Goal: Information Seeking & Learning: Check status

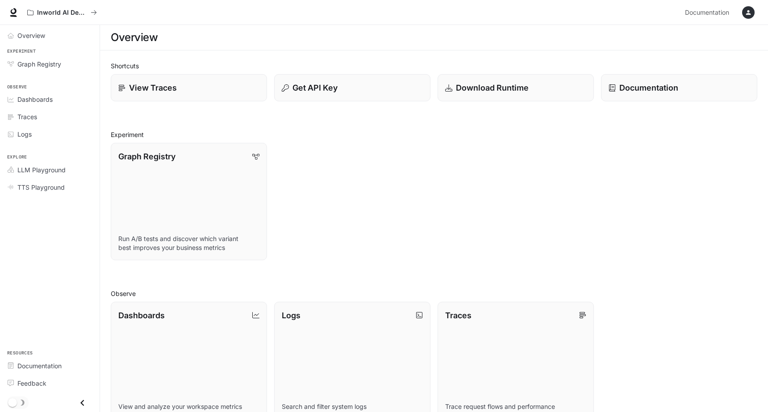
scroll to position [176, 0]
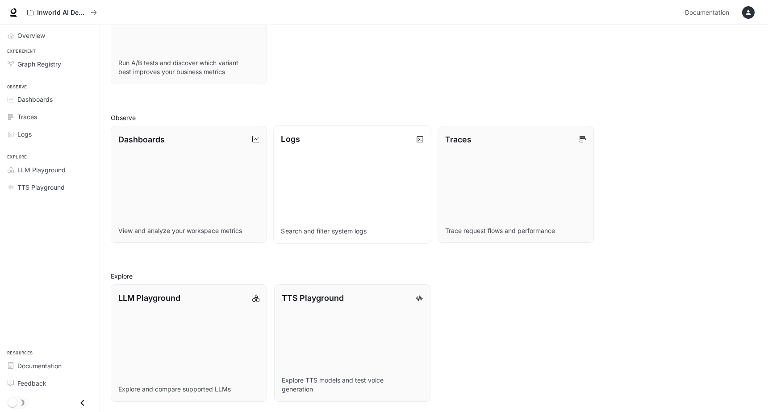
click at [340, 197] on link "Logs Search and filter system logs" at bounding box center [352, 184] width 158 height 118
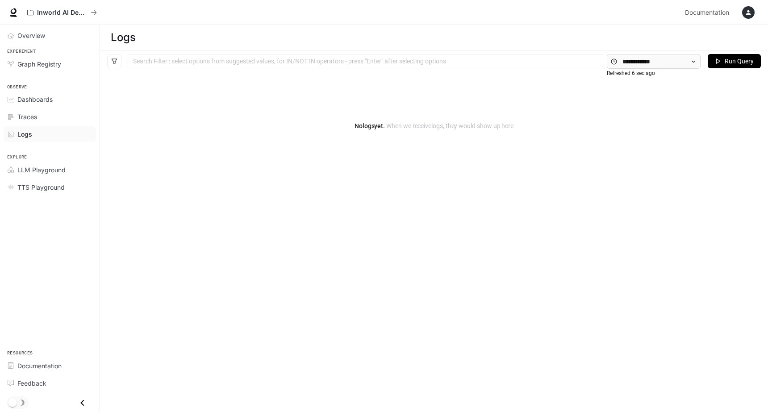
click at [747, 10] on icon "button" at bounding box center [748, 12] width 7 height 7
